Goal: Navigation & Orientation: Find specific page/section

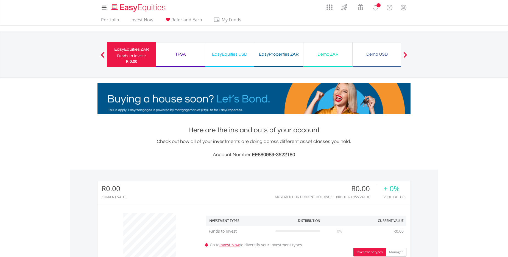
scroll to position [53, 104]
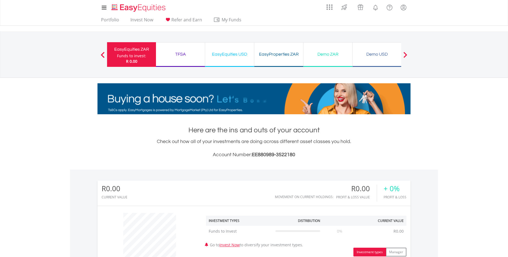
click at [174, 64] on div "TFSA Funds to invest: R 0.00" at bounding box center [180, 54] width 49 height 25
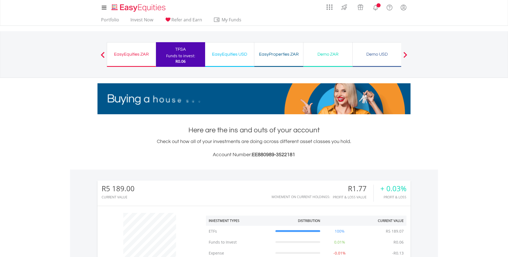
scroll to position [53, 104]
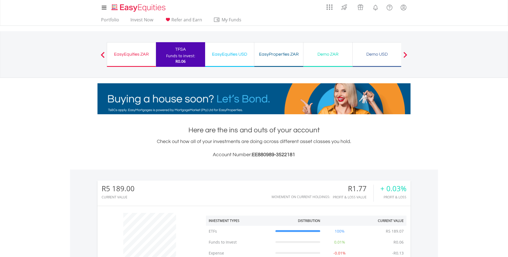
click at [232, 55] on div "EasyEquities USD" at bounding box center [229, 55] width 42 height 8
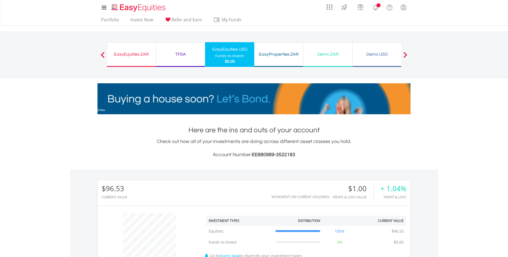
scroll to position [53, 104]
